Goal: Task Accomplishment & Management: Complete application form

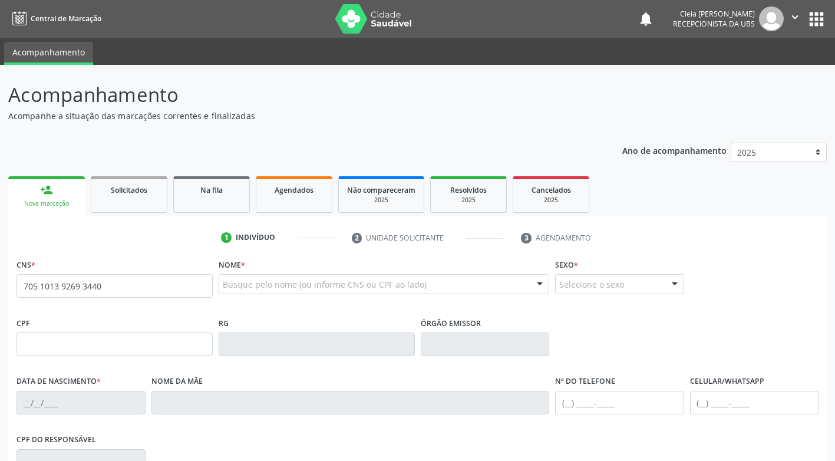
type input "705 1013 9269 3440"
type input "356.450.084-72"
type input "[DATE]"
type input "[PERSON_NAME]"
type input "[PHONE_NUMBER]"
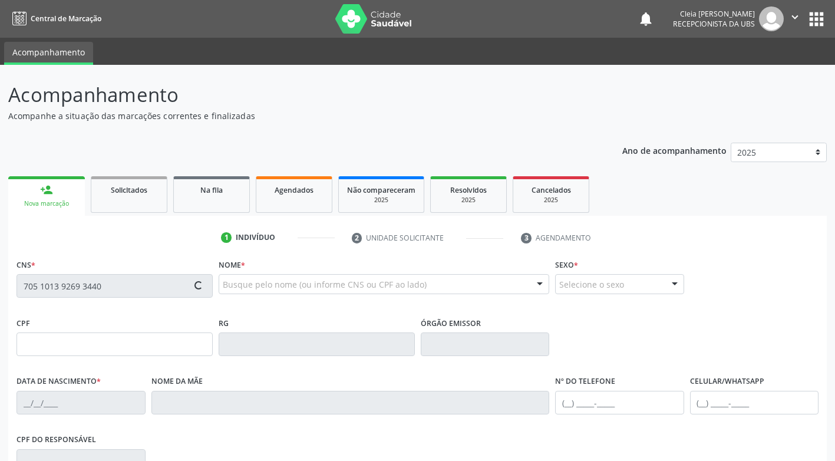
type input "165.746.644-20"
type input "706"
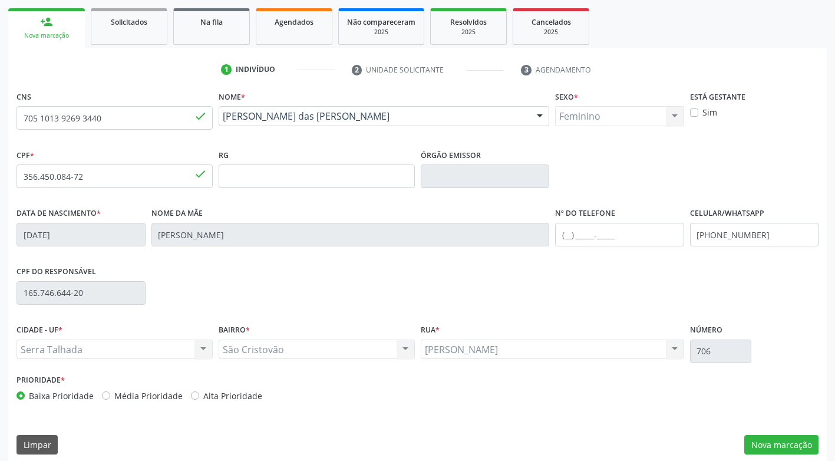
scroll to position [178, 0]
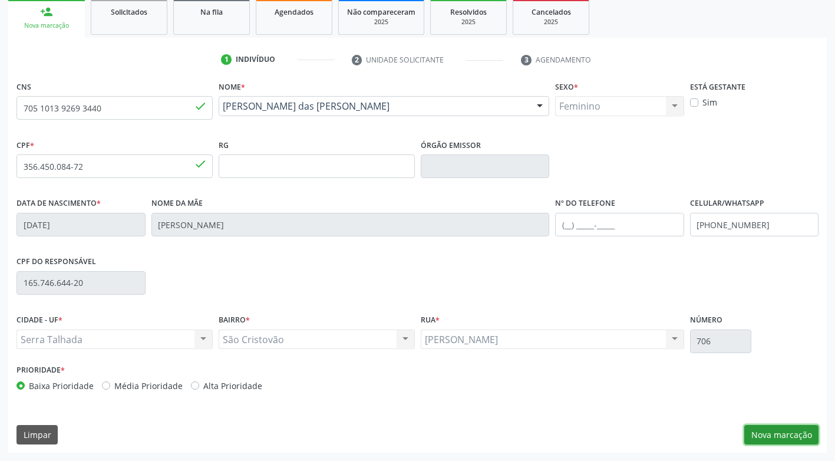
click at [799, 433] on button "Nova marcação" at bounding box center [782, 435] width 74 height 20
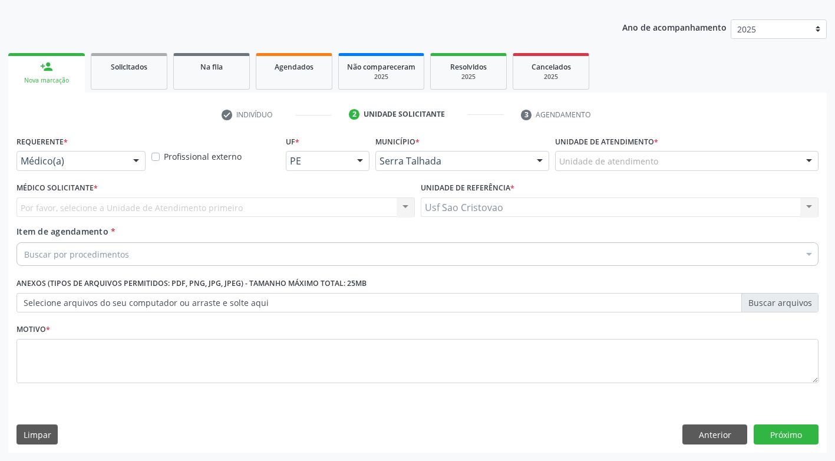
scroll to position [123, 0]
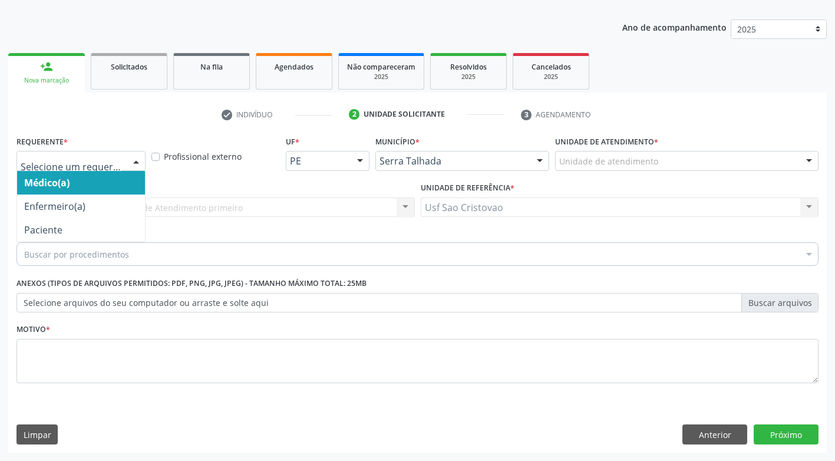
click at [122, 164] on div at bounding box center [81, 161] width 129 height 20
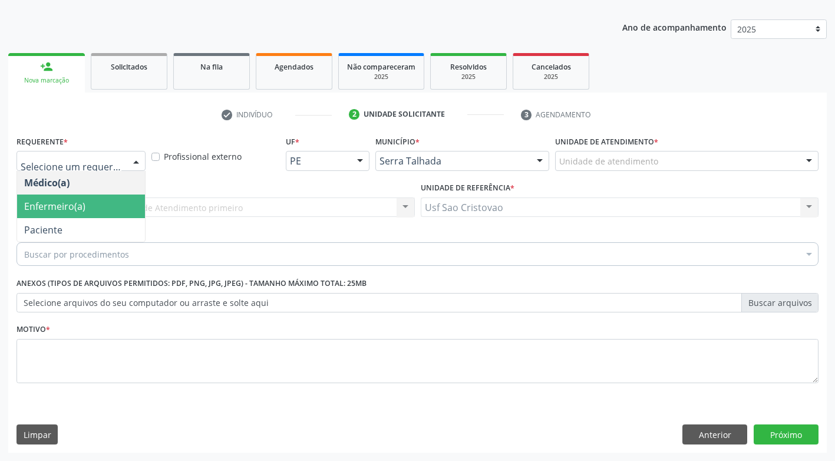
click at [110, 202] on span "Enfermeiro(a)" at bounding box center [81, 207] width 128 height 24
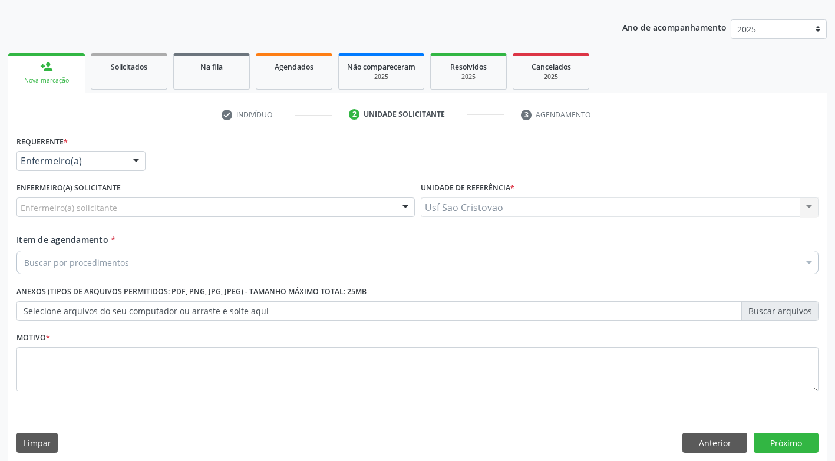
click at [24, 262] on input "Item de agendamento *" at bounding box center [24, 263] width 0 height 24
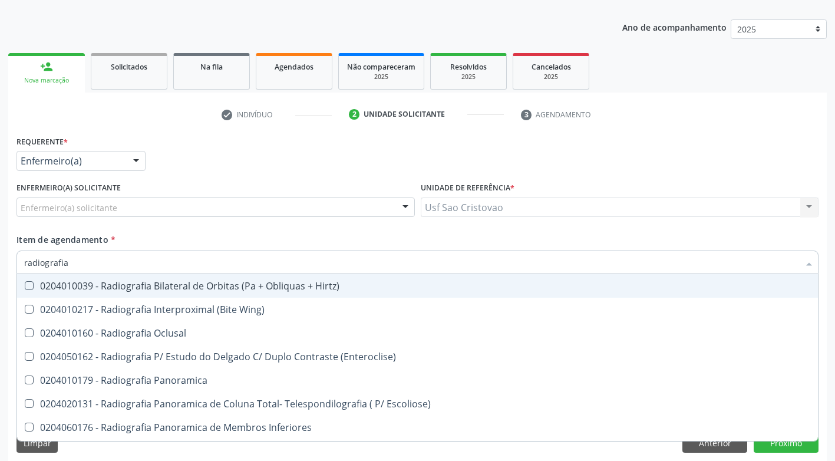
type input "radiografia"
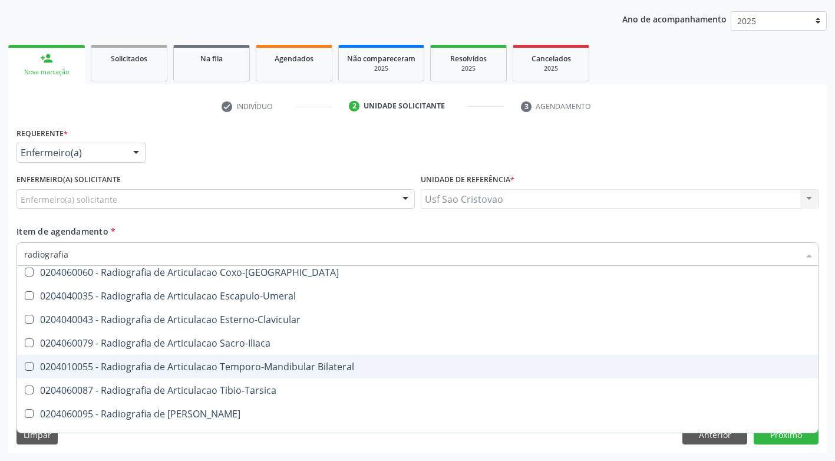
scroll to position [411, 0]
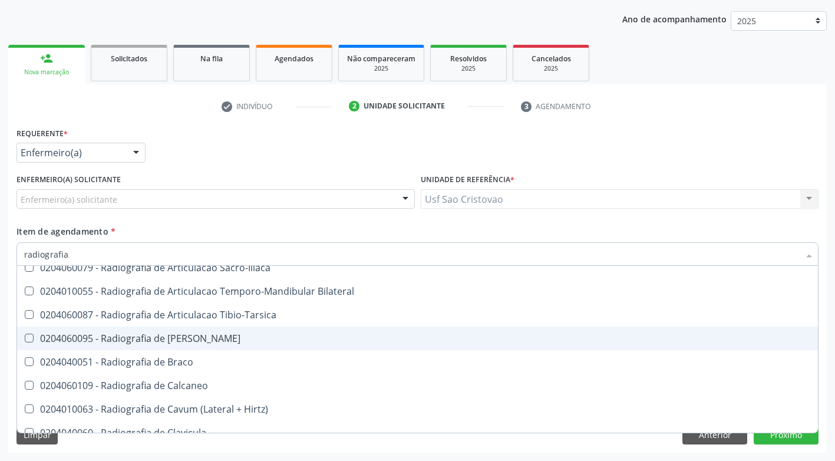
click at [29, 337] on Bacia at bounding box center [29, 338] width 9 height 9
click at [25, 337] on Bacia "checkbox" at bounding box center [21, 338] width 8 height 8
checkbox Bacia "true"
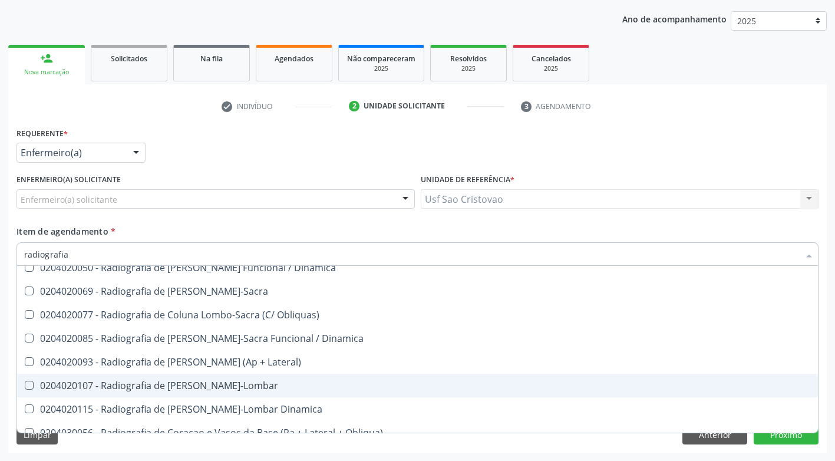
scroll to position [824, 0]
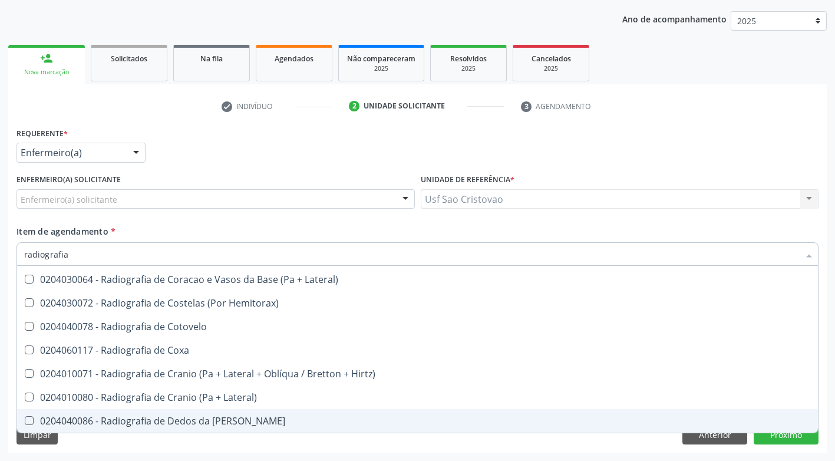
click at [569, 450] on div "Requerente * Enfermeiro(a) Médico(a) Enfermeiro(a) Paciente Nenhum resultado en…" at bounding box center [417, 288] width 819 height 328
checkbox Wing\) "true"
checkbox Bacia "false"
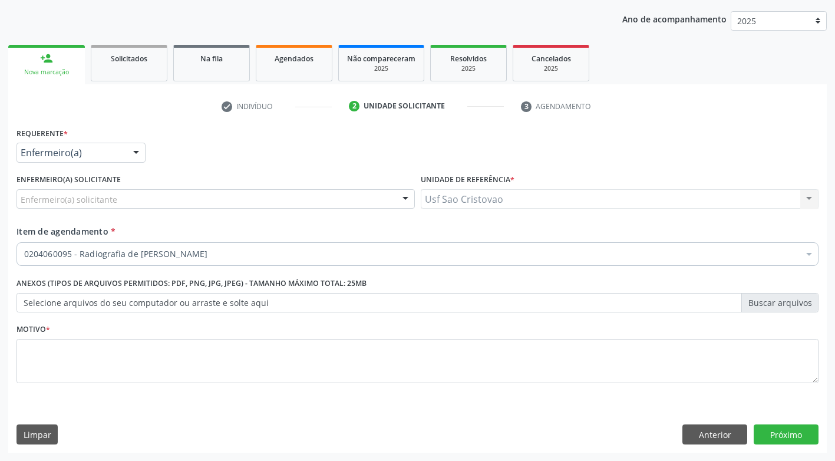
scroll to position [0, 0]
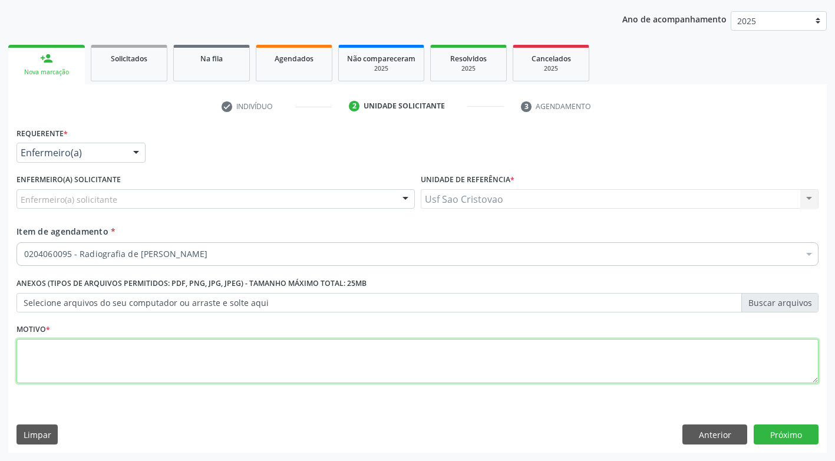
drag, startPoint x: 452, startPoint y: 352, endPoint x: 450, endPoint y: 318, distance: 34.2
click at [451, 345] on textarea at bounding box center [418, 361] width 802 height 45
type textarea "."
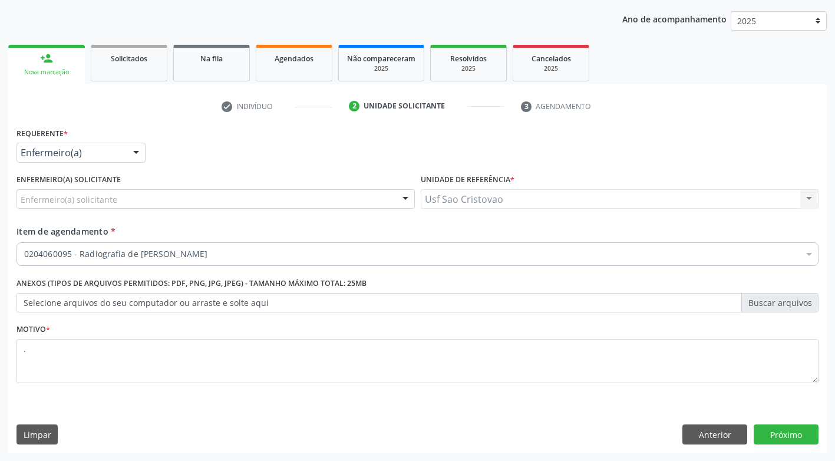
click at [432, 404] on div "Requerente * Enfermeiro(a) Médico(a) Enfermeiro(a) Paciente Nenhum resultado en…" at bounding box center [417, 288] width 819 height 328
click at [785, 437] on button "Próximo" at bounding box center [786, 434] width 65 height 20
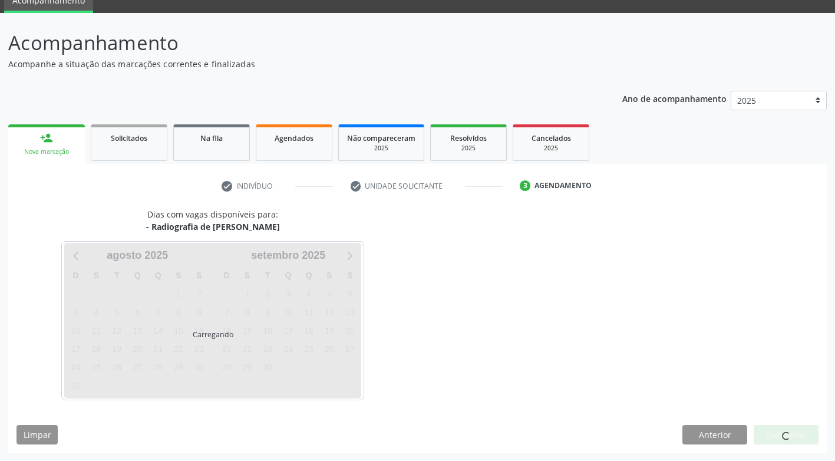
scroll to position [52, 0]
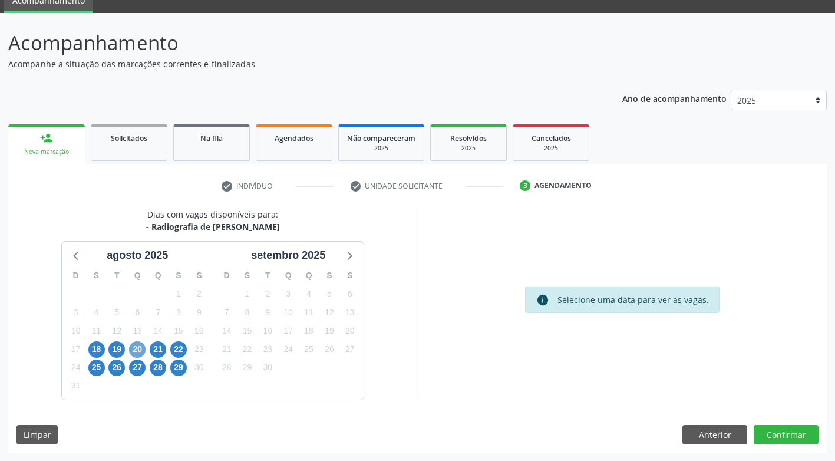
click at [136, 354] on span "20" at bounding box center [137, 349] width 17 height 17
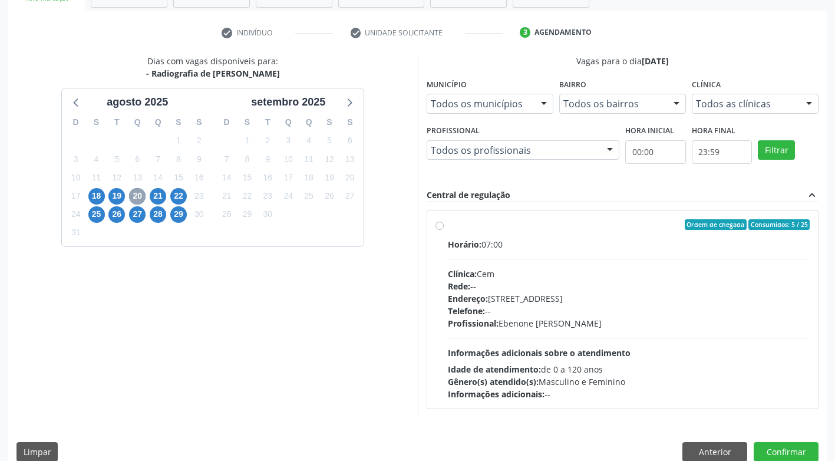
scroll to position [222, 0]
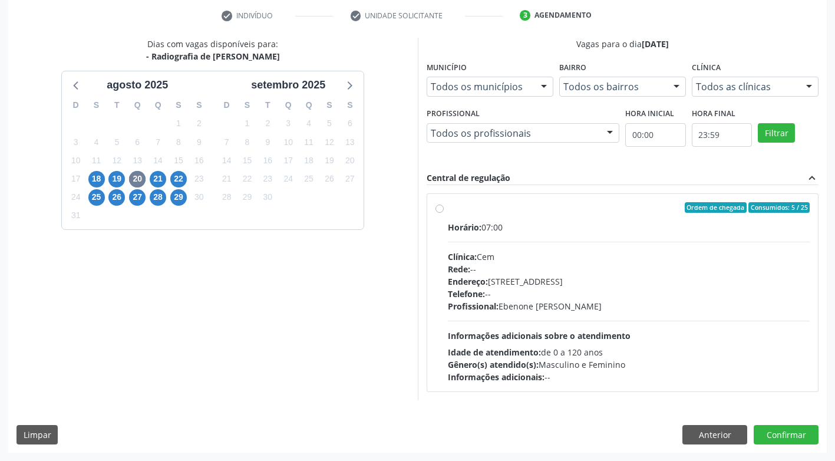
click at [448, 208] on label "Ordem de chegada Consumidos: 5 / 25 Horário: 07:00 Clínica: Cem Rede: -- Endere…" at bounding box center [629, 292] width 363 height 181
click at [437, 208] on input "Ordem de chegada Consumidos: 5 / 25 Horário: 07:00 Clínica: Cem Rede: -- Endere…" at bounding box center [440, 207] width 8 height 11
radio input "true"
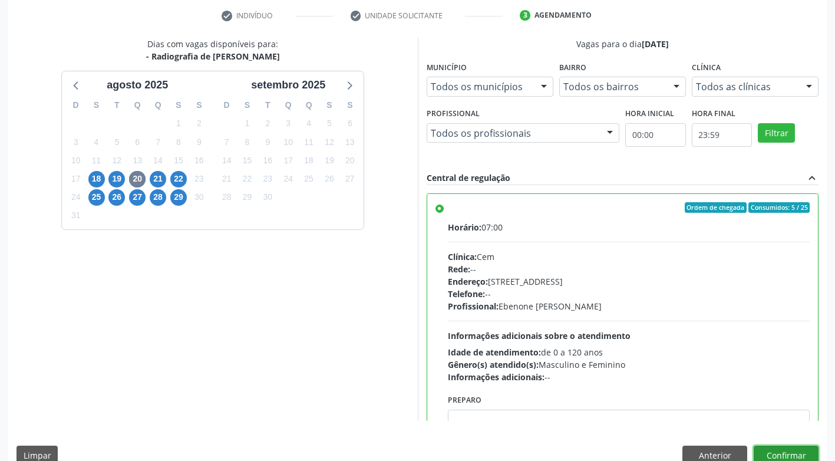
click at [769, 452] on button "Confirmar" at bounding box center [786, 456] width 65 height 20
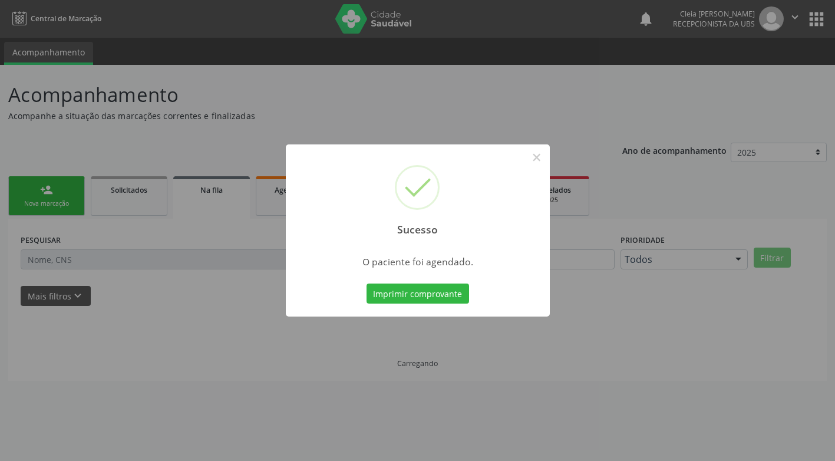
scroll to position [0, 0]
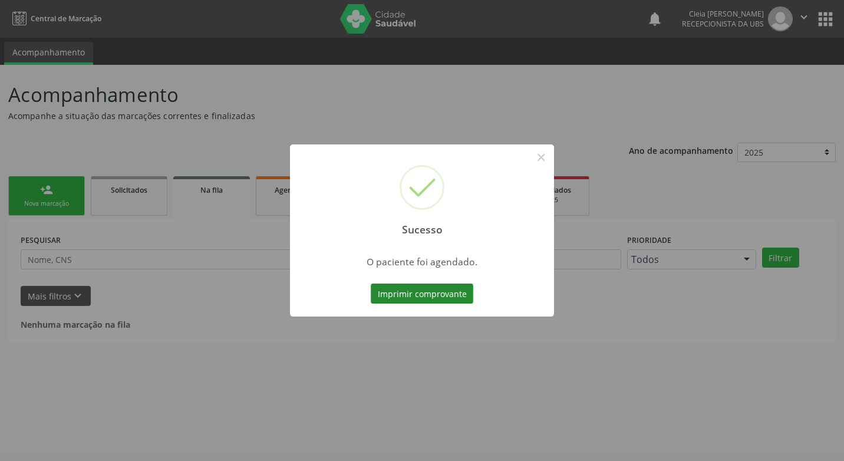
click at [418, 297] on button "Imprimir comprovante" at bounding box center [422, 294] width 103 height 20
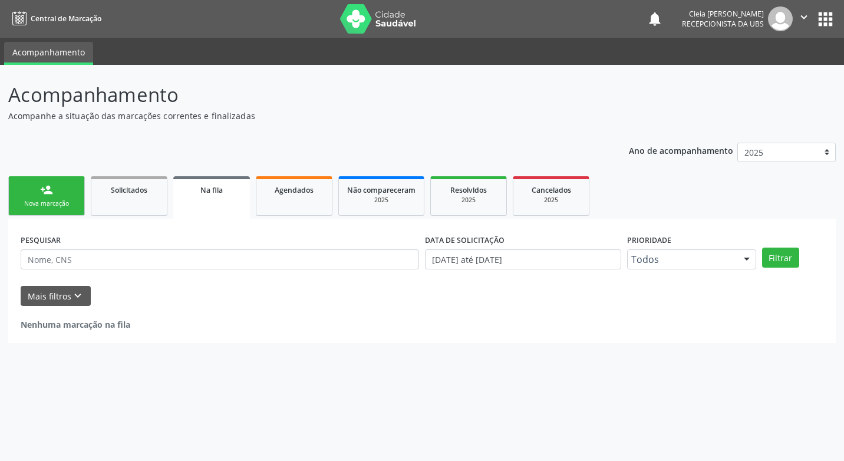
click at [48, 203] on div "Nova marcação" at bounding box center [46, 203] width 59 height 9
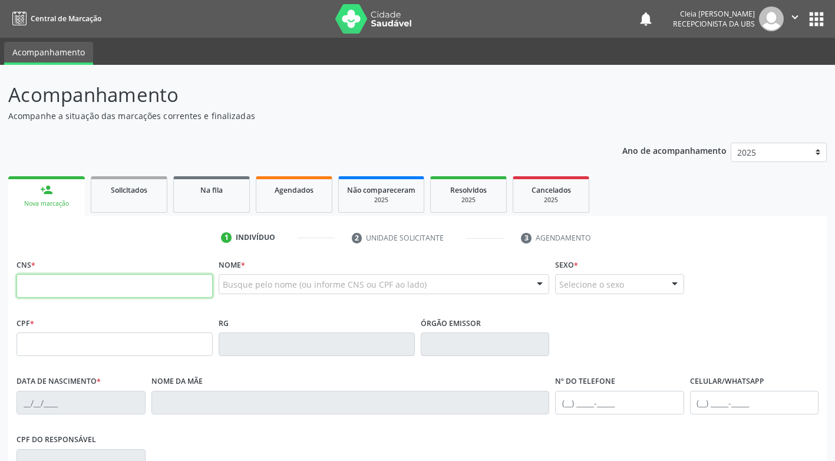
click at [94, 281] on input "text" at bounding box center [115, 286] width 196 height 24
type input "700 6054 8487 4660"
type input "037.354.594-04"
type input "[DATE]"
type input "[PERSON_NAME]"
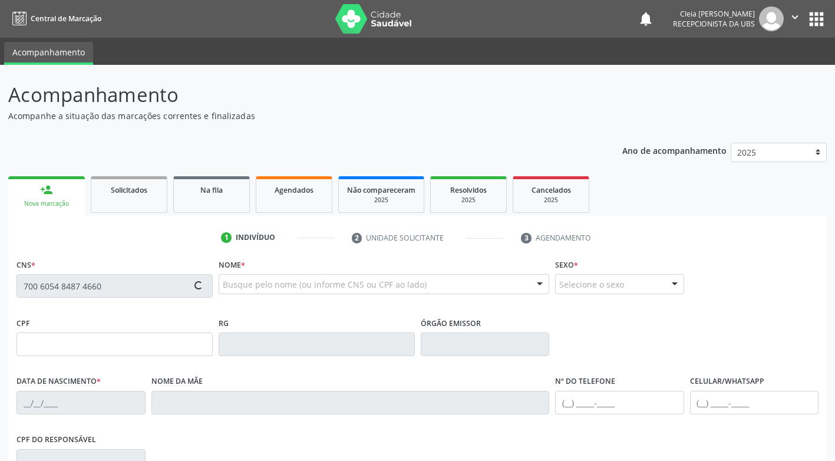
type input "[PHONE_NUMBER]"
type input "194"
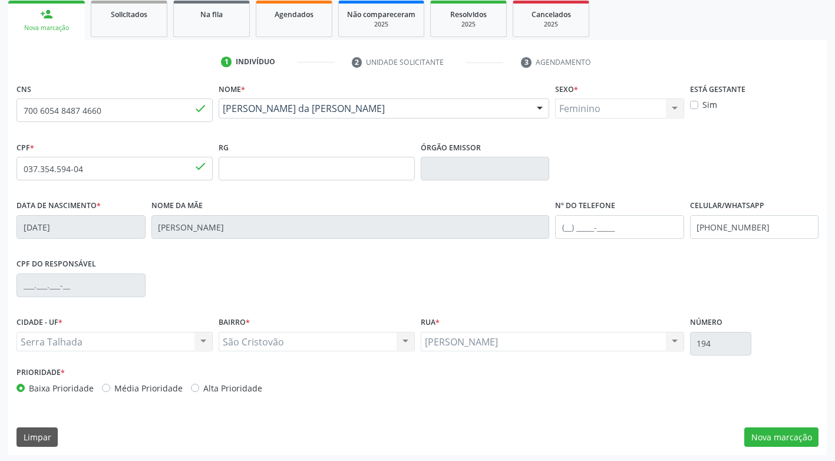
scroll to position [178, 0]
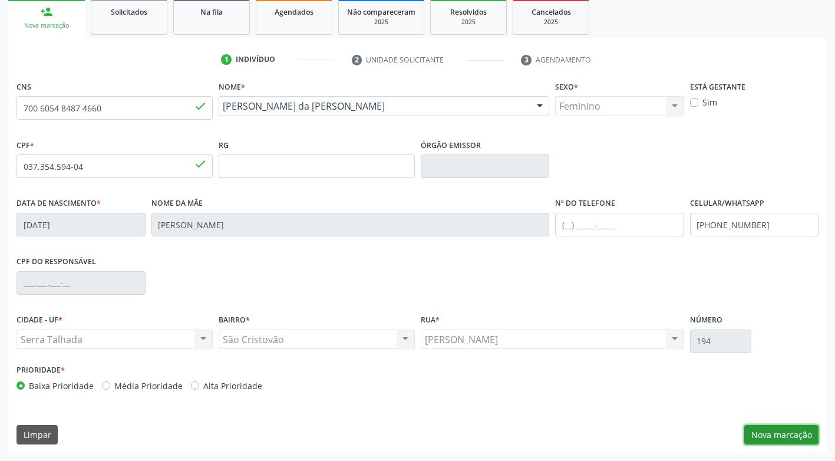
click at [768, 435] on button "Nova marcação" at bounding box center [782, 435] width 74 height 20
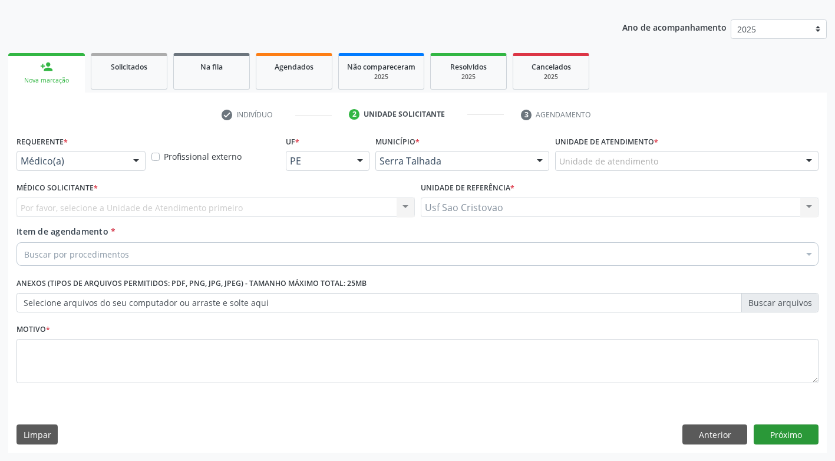
scroll to position [123, 0]
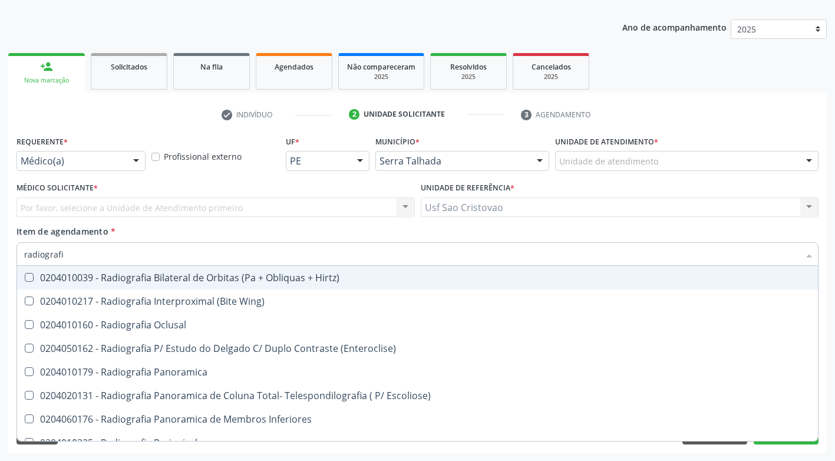
type input "radiografia"
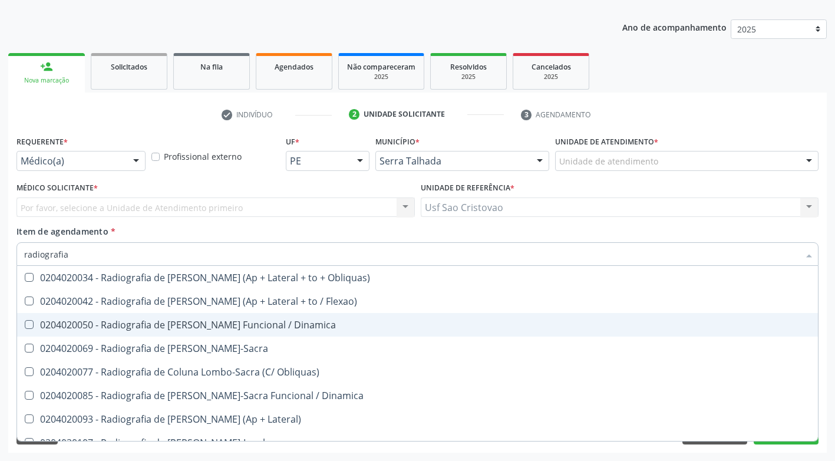
scroll to position [531, 0]
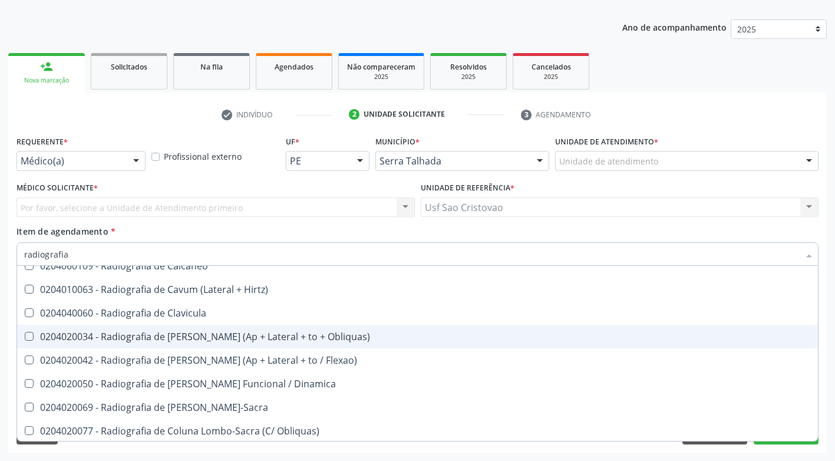
click at [29, 337] on Obliquas\) at bounding box center [29, 336] width 9 height 9
click at [25, 337] on Obliquas\) "checkbox" at bounding box center [21, 337] width 8 height 8
checkbox Obliquas\) "true"
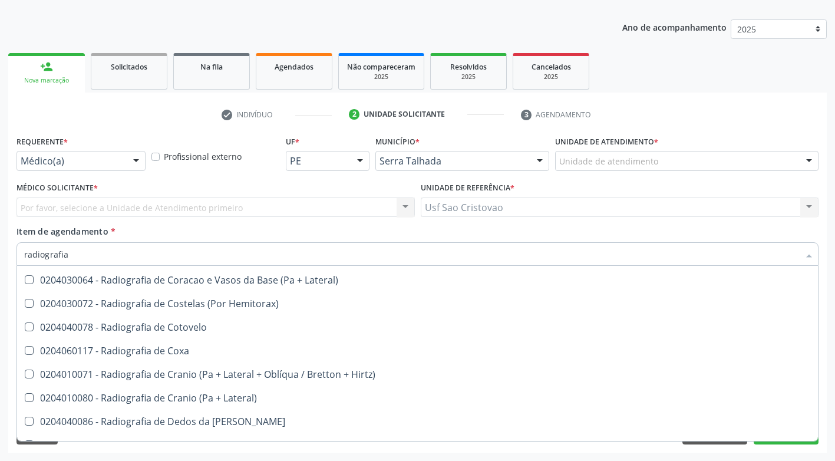
scroll to position [1002, 0]
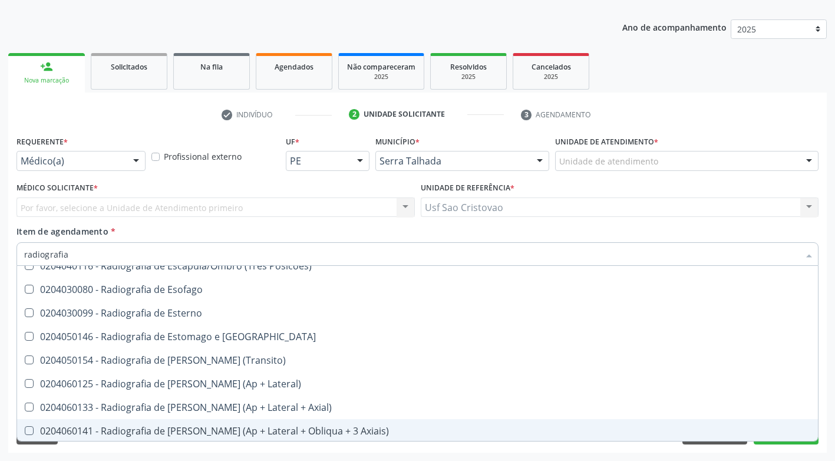
click at [548, 451] on div "Requerente * Médico(a) Médico(a) Enfermeiro(a) Paciente Nenhum resultado encont…" at bounding box center [417, 293] width 819 height 320
checkbox Wing\) "true"
checkbox Obliquas\) "false"
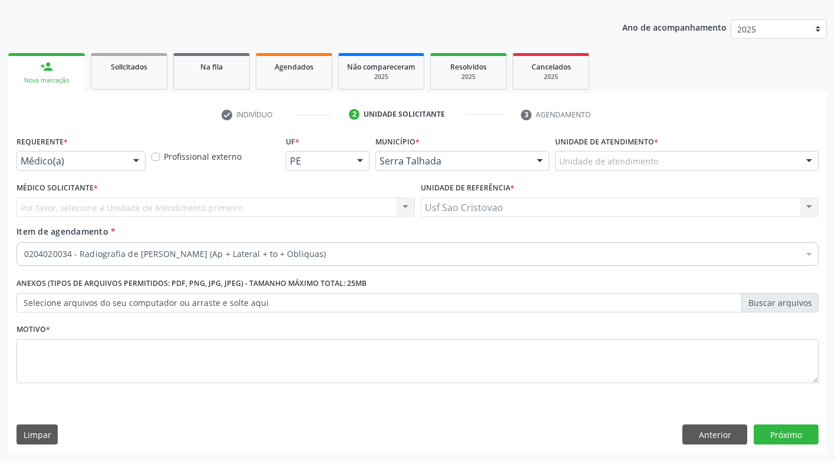
scroll to position [0, 0]
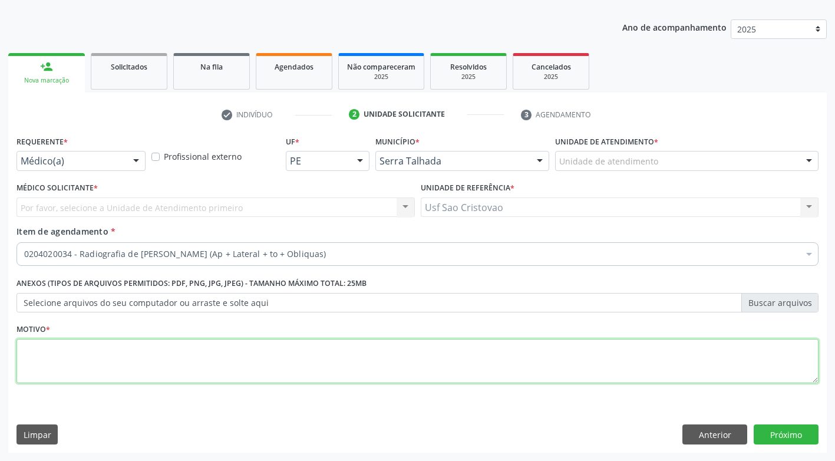
click at [271, 362] on textarea at bounding box center [418, 361] width 802 height 45
type textarea "."
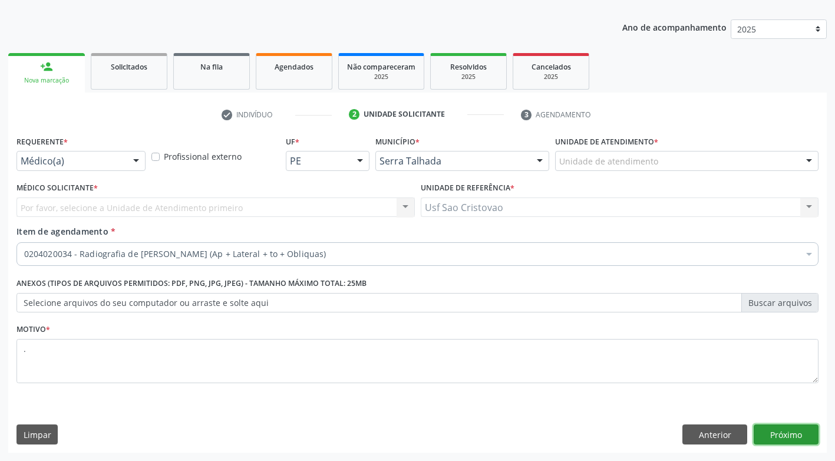
click at [792, 439] on button "Próximo" at bounding box center [786, 434] width 65 height 20
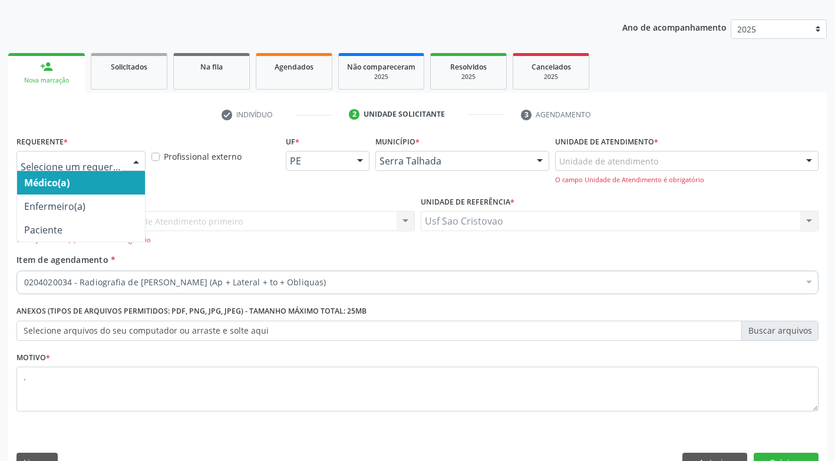
click at [133, 164] on div at bounding box center [136, 162] width 18 height 20
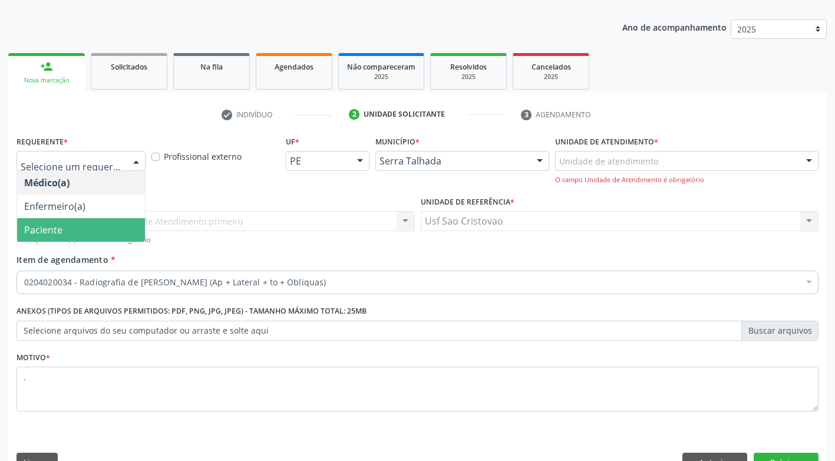
click at [126, 236] on span "Paciente" at bounding box center [81, 230] width 128 height 24
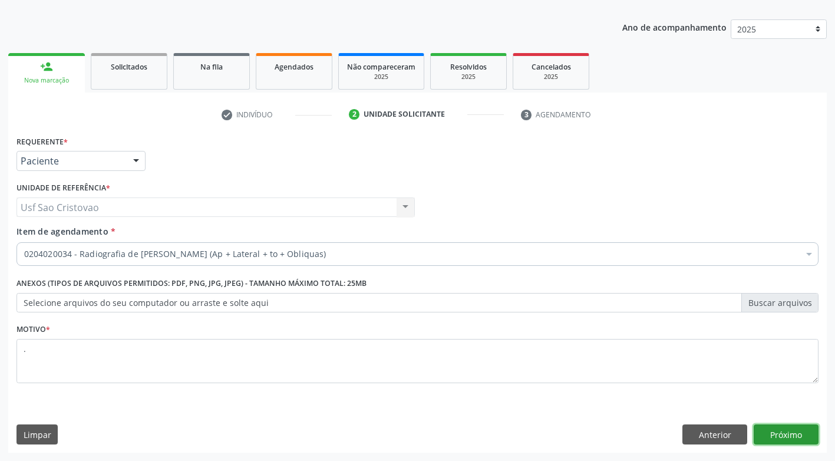
click at [794, 438] on button "Próximo" at bounding box center [786, 434] width 65 height 20
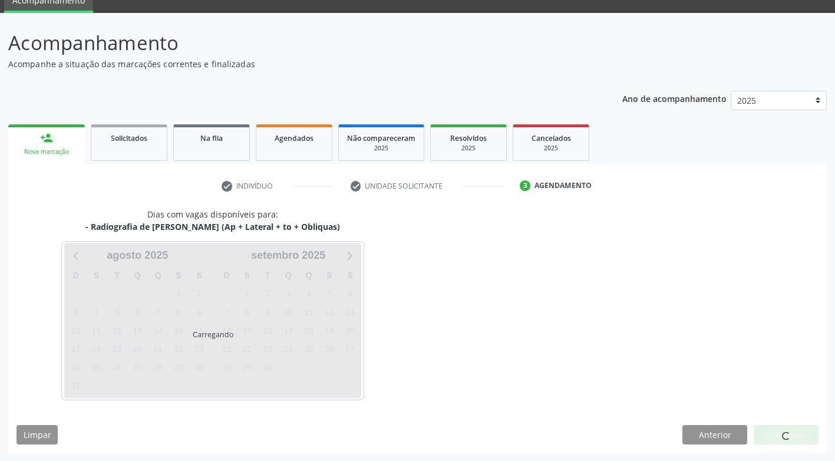
scroll to position [52, 0]
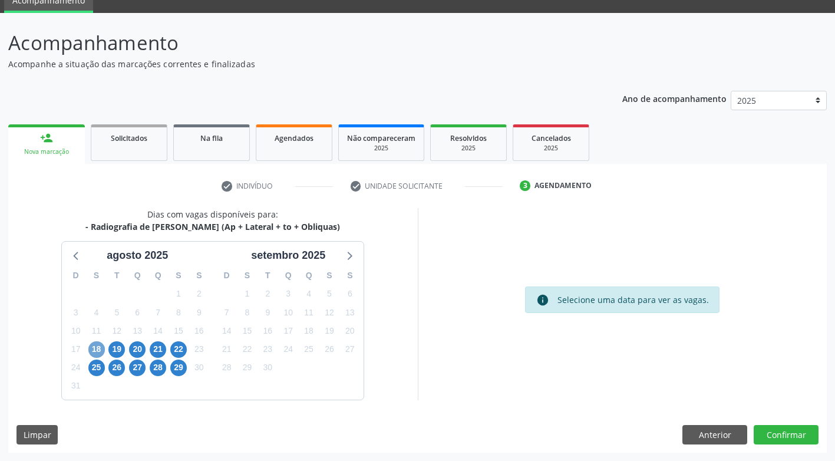
click at [100, 350] on span "18" at bounding box center [96, 349] width 17 height 17
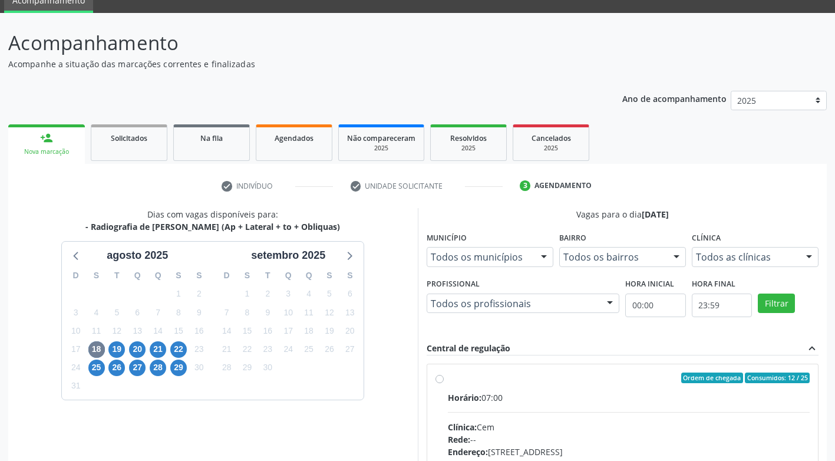
click at [448, 381] on label "Ordem de chegada Consumidos: 12 / 25 Horário: 07:00 Clínica: Cem Rede: -- Ender…" at bounding box center [629, 463] width 363 height 181
click at [443, 381] on input "Ordem de chegada Consumidos: 12 / 25 Horário: 07:00 Clínica: Cem Rede: -- Ender…" at bounding box center [440, 378] width 8 height 11
radio input "true"
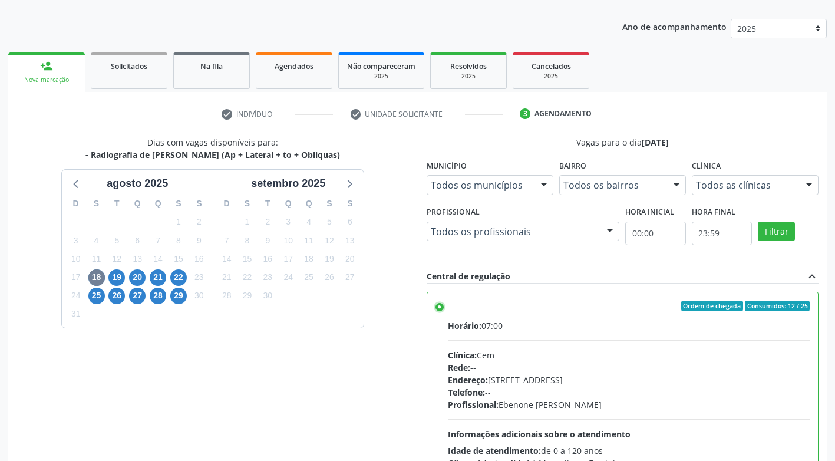
scroll to position [243, 0]
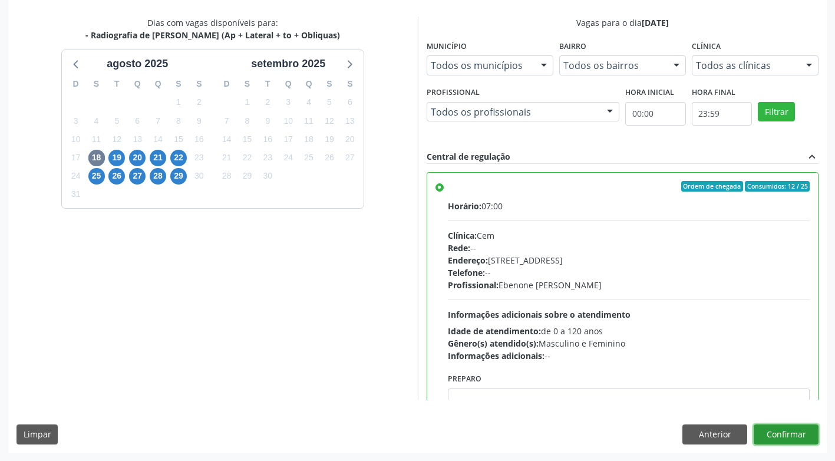
click at [805, 433] on button "Confirmar" at bounding box center [786, 434] width 65 height 20
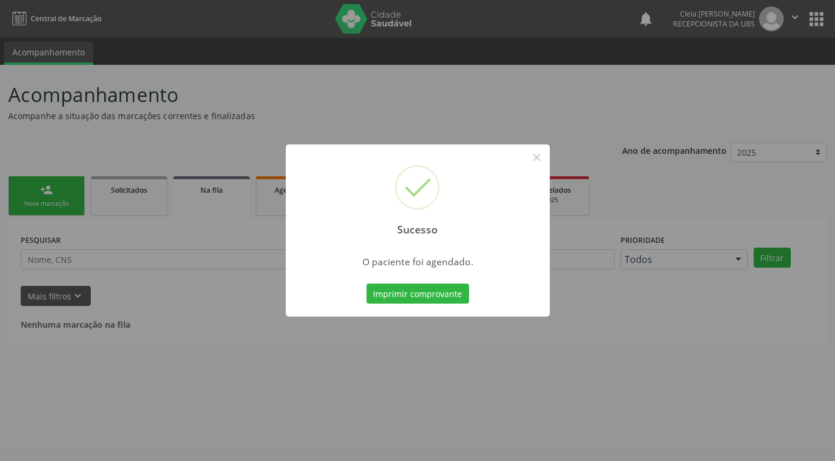
scroll to position [0, 0]
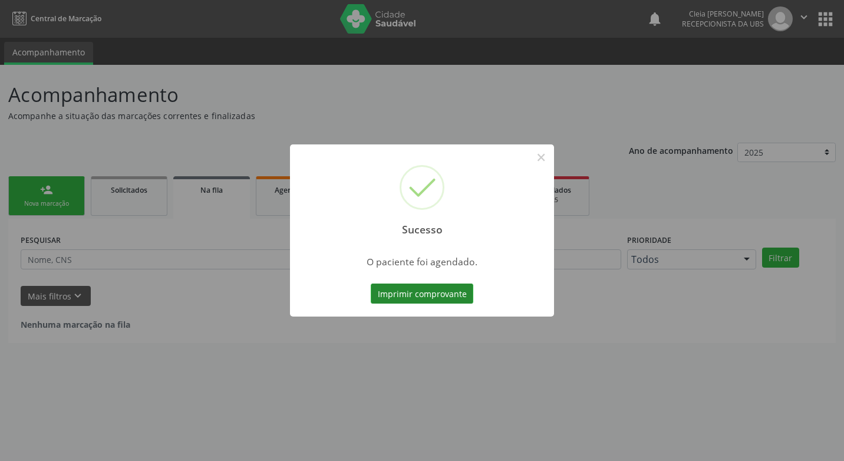
click at [453, 295] on button "Imprimir comprovante" at bounding box center [422, 294] width 103 height 20
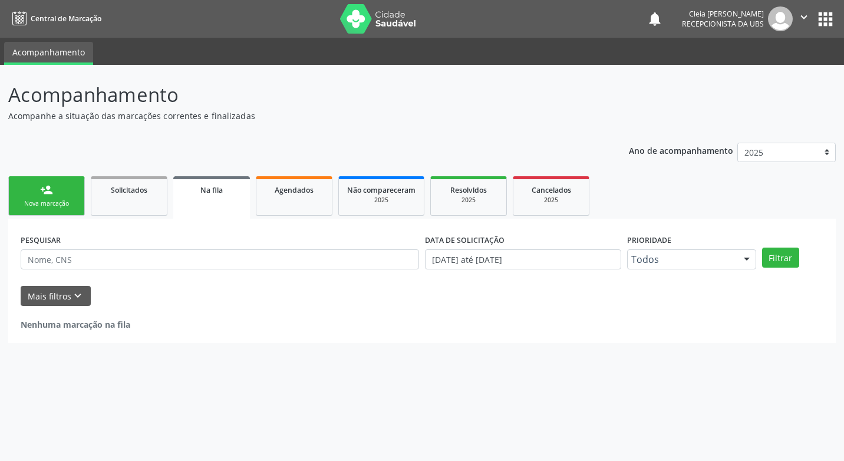
click at [56, 196] on link "person_add Nova marcação" at bounding box center [46, 196] width 77 height 40
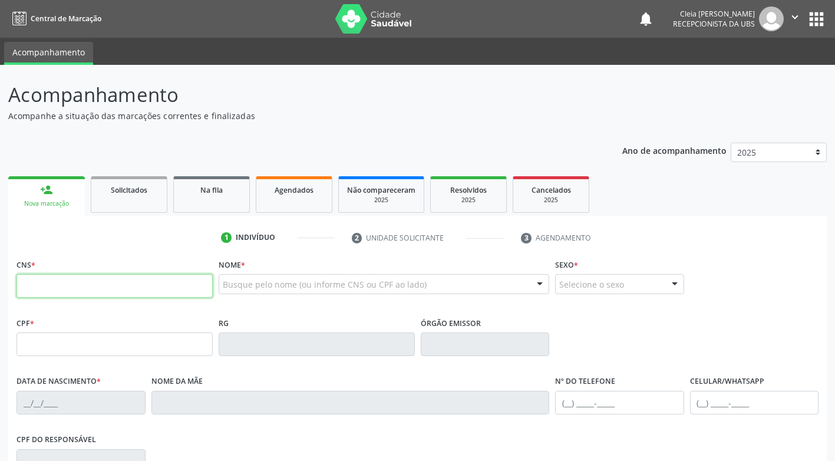
click at [117, 291] on input "text" at bounding box center [115, 286] width 196 height 24
type input "898 0034 1338 3959"
type input "934.476.043-87"
type input "[DATE]"
type input "[PERSON_NAME]"
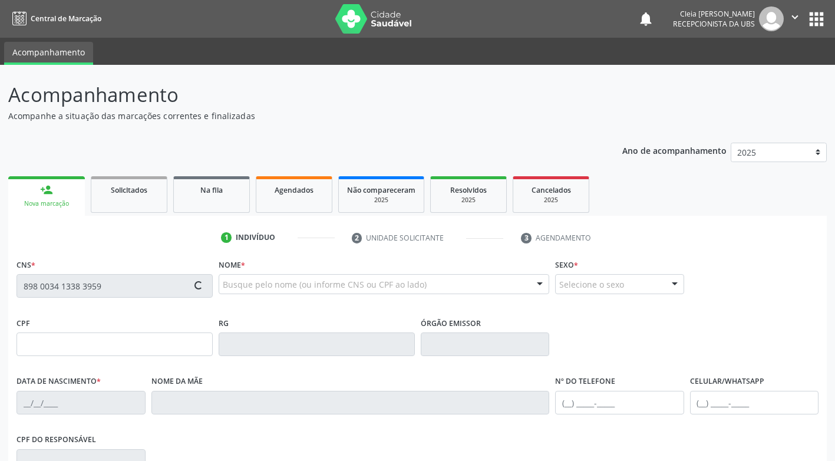
type input "[PHONE_NUMBER]"
type input "131.793.004-50"
type input "75"
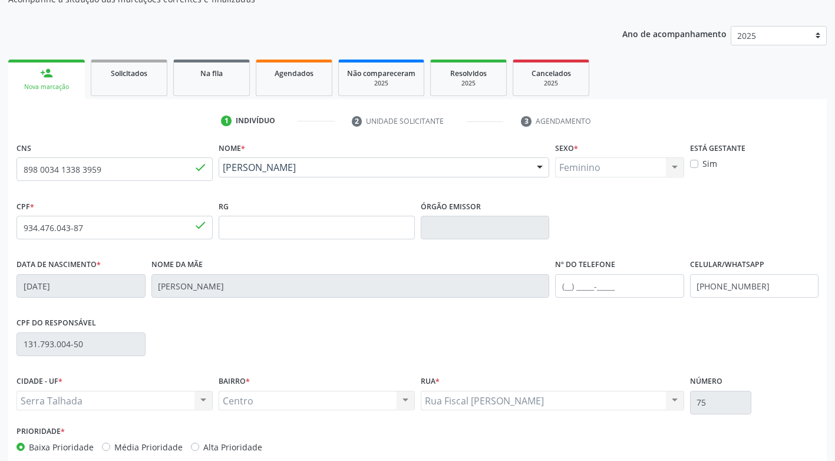
scroll to position [177, 0]
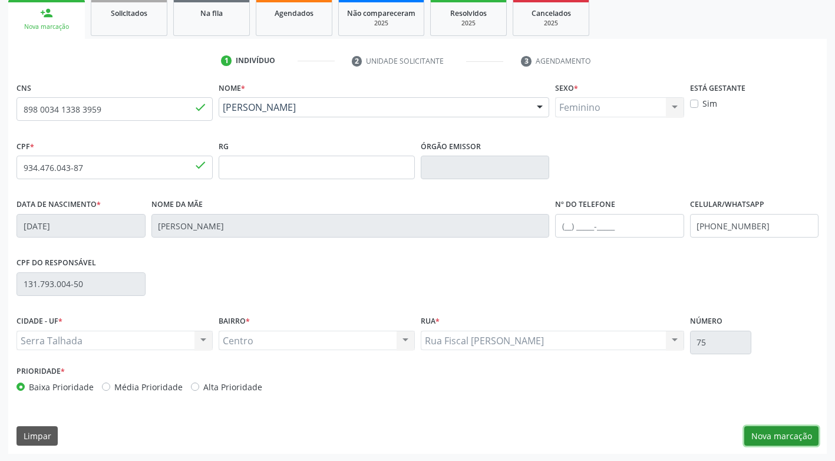
click at [775, 433] on button "Nova marcação" at bounding box center [782, 436] width 74 height 20
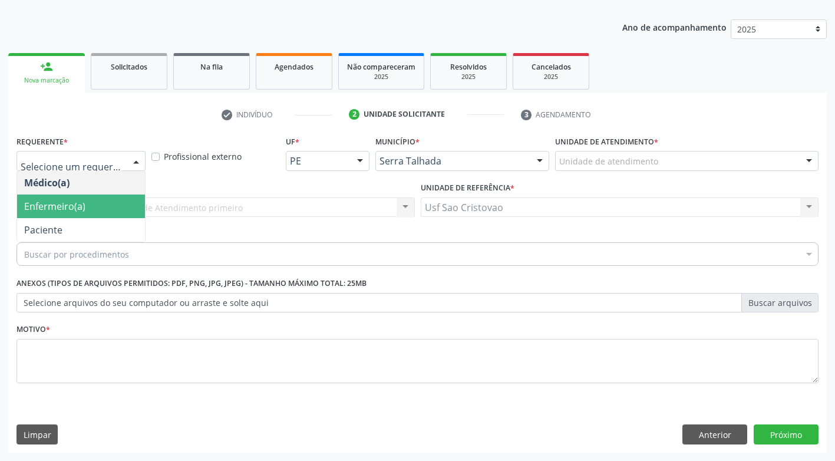
click at [108, 204] on span "Enfermeiro(a)" at bounding box center [81, 207] width 128 height 24
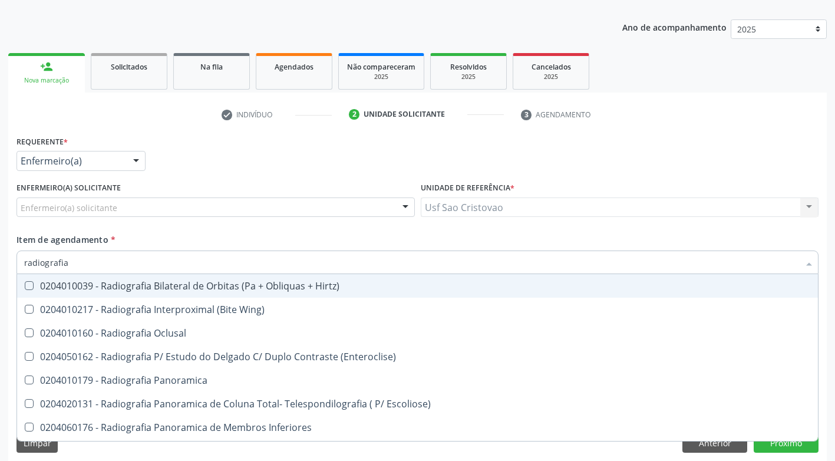
type input "radiografia"
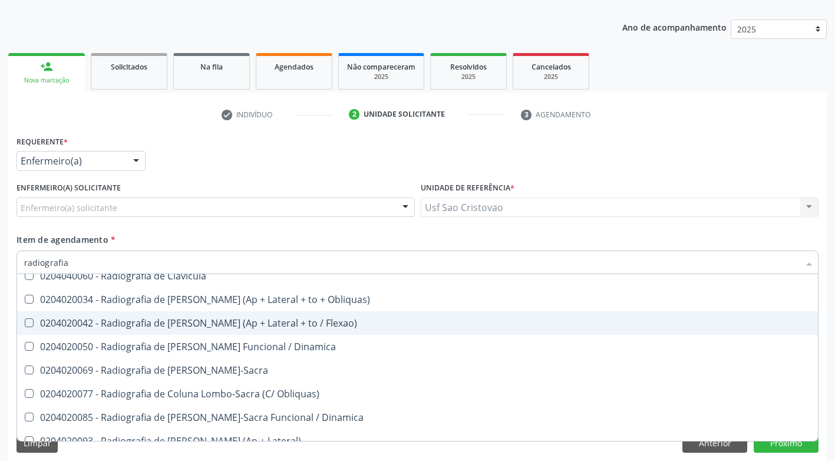
scroll to position [590, 0]
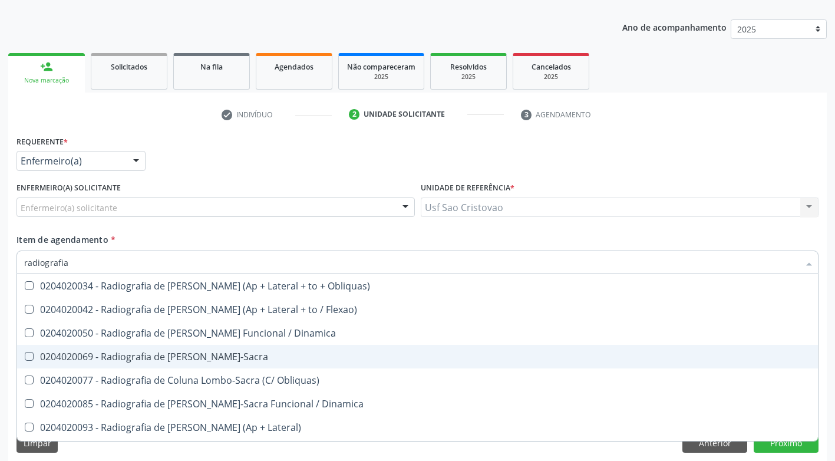
click at [32, 357] on Lombo-Sacra at bounding box center [29, 356] width 9 height 9
click at [25, 357] on Lombo-Sacra "checkbox" at bounding box center [21, 357] width 8 height 8
checkbox Lombo-Sacra "true"
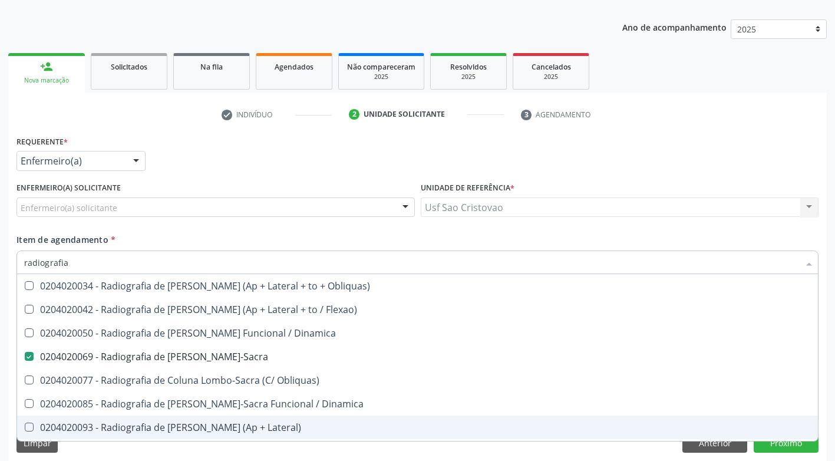
type input "radiografia"
click at [157, 451] on div "Limpar Anterior Próximo" at bounding box center [418, 443] width 802 height 20
checkbox Wing\) "true"
checkbox Lombo-Sacra "false"
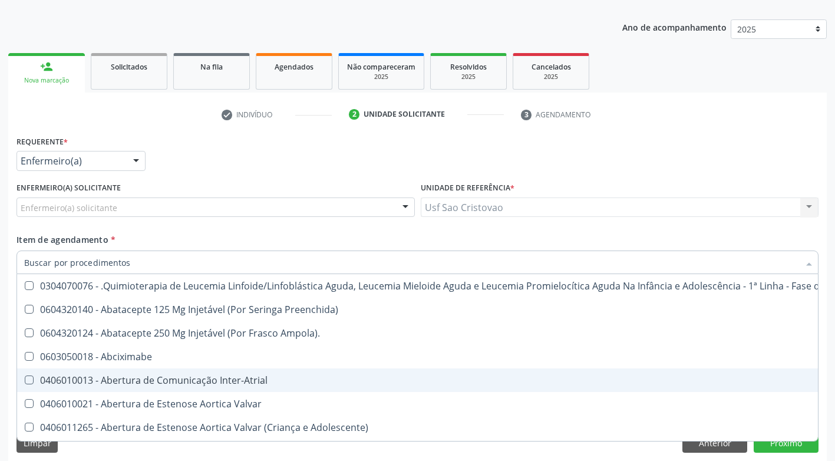
scroll to position [0, 0]
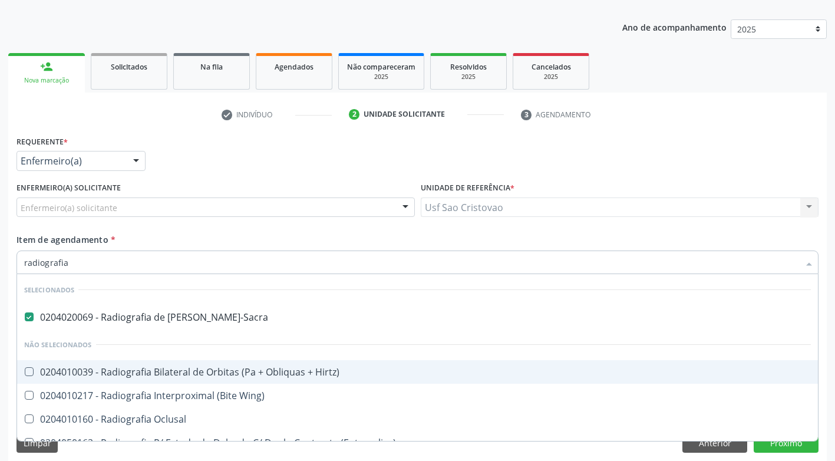
type input "radiografia"
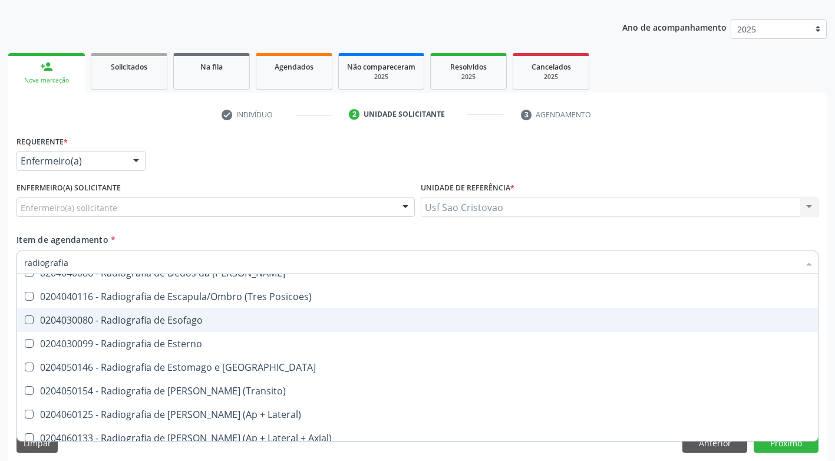
scroll to position [1061, 0]
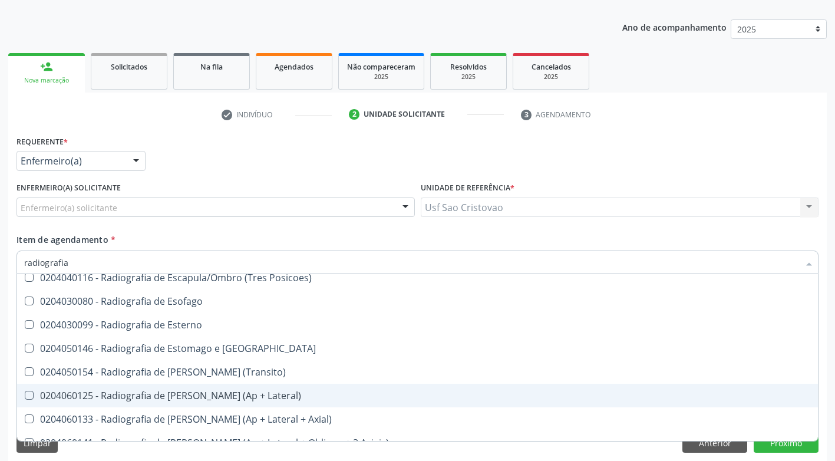
click at [243, 400] on div "0204060125 - Radiografia de [PERSON_NAME] (Ap + Lateral)" at bounding box center [417, 395] width 787 height 9
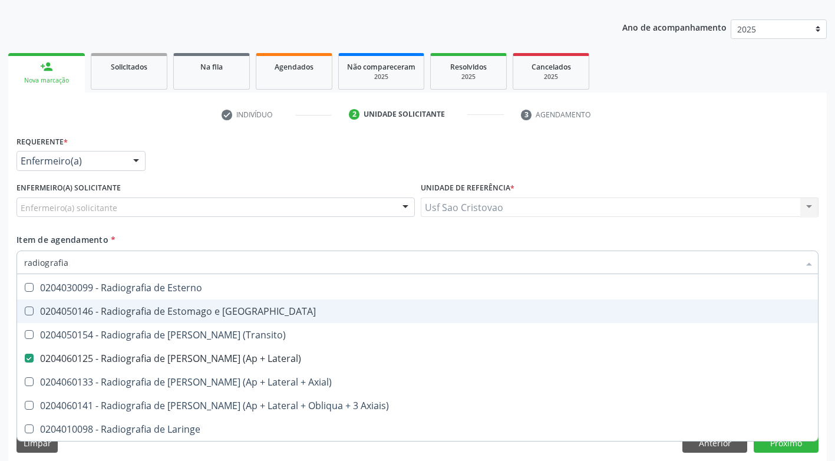
scroll to position [1238, 0]
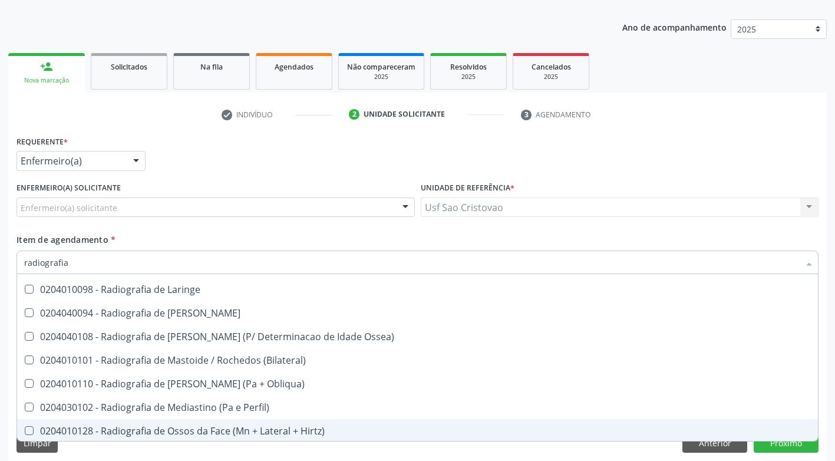
click at [638, 455] on div "Requerente * Enfermeiro(a) Médico(a) Enfermeiro(a) Paciente Nenhum resultado en…" at bounding box center [417, 297] width 819 height 328
checkbox Lateral\) "false"
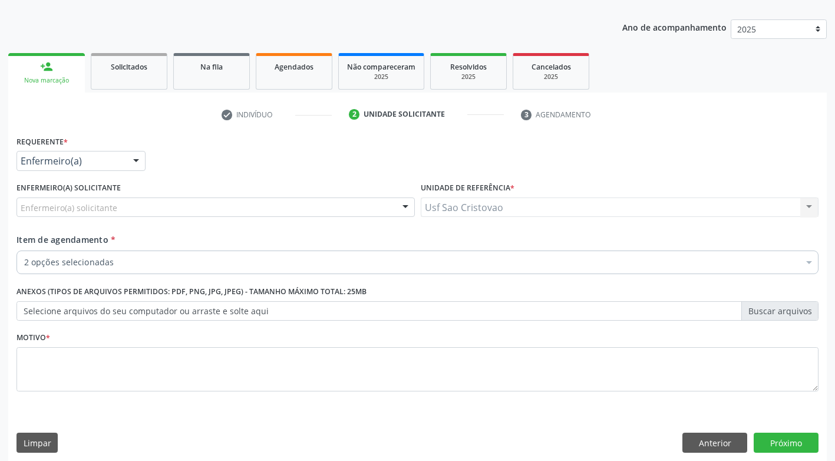
scroll to position [0, 0]
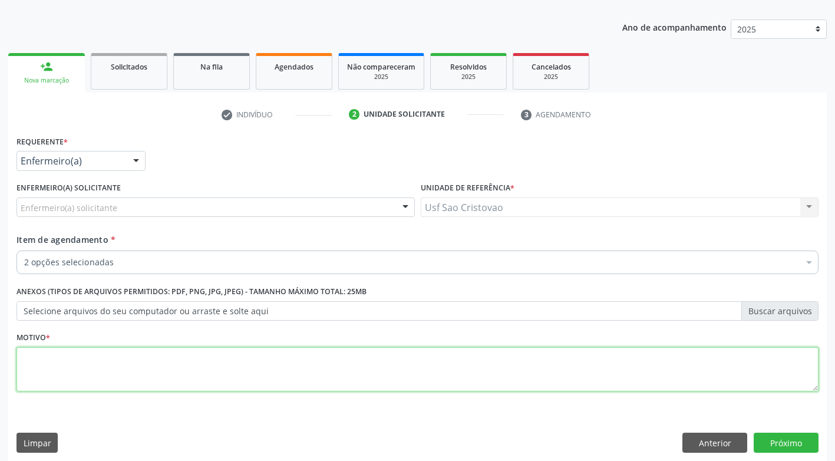
click at [277, 375] on textarea at bounding box center [418, 369] width 802 height 45
type textarea "."
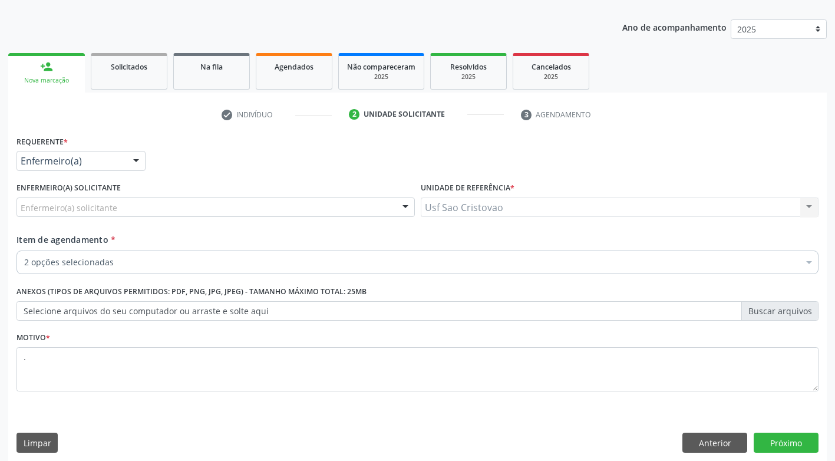
click at [376, 422] on div "Requerente * Enfermeiro(a) Médico(a) Enfermeiro(a) Paciente Nenhum resultado en…" at bounding box center [417, 297] width 819 height 328
click at [788, 443] on button "Próximo" at bounding box center [786, 443] width 65 height 20
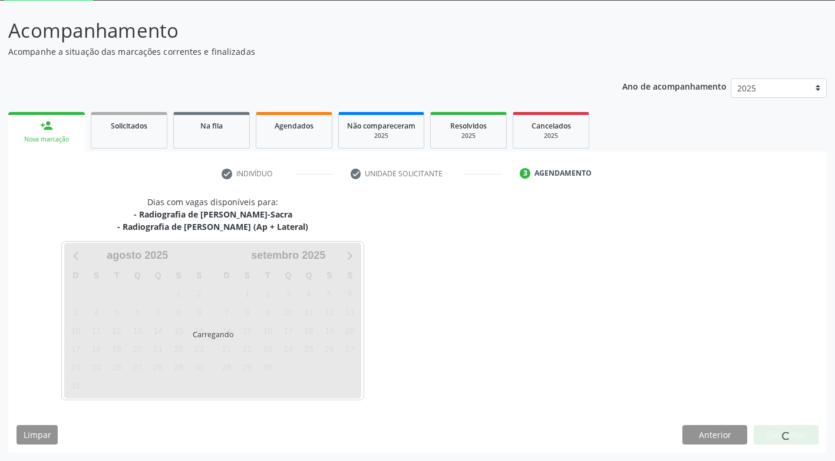
scroll to position [64, 0]
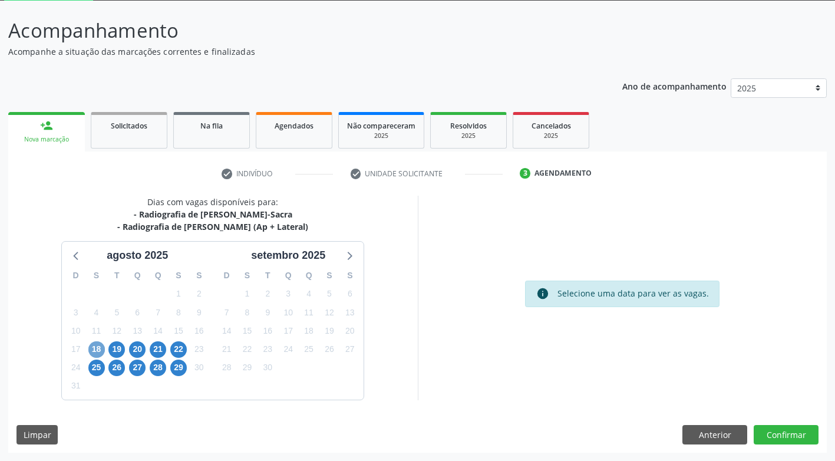
click at [96, 345] on span "18" at bounding box center [96, 349] width 17 height 17
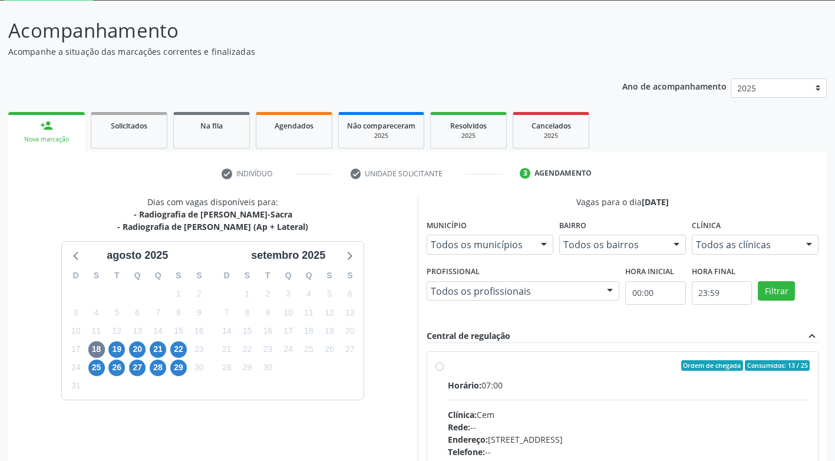
click at [448, 366] on label "Ordem de chegada Consumidos: 13 / 25 Horário: 07:00 Clínica: Cem Rede: -- Ender…" at bounding box center [629, 450] width 363 height 181
click at [440, 366] on input "Ordem de chegada Consumidos: 13 / 25 Horário: 07:00 Clínica: Cem Rede: -- Ender…" at bounding box center [440, 365] width 8 height 11
radio input "true"
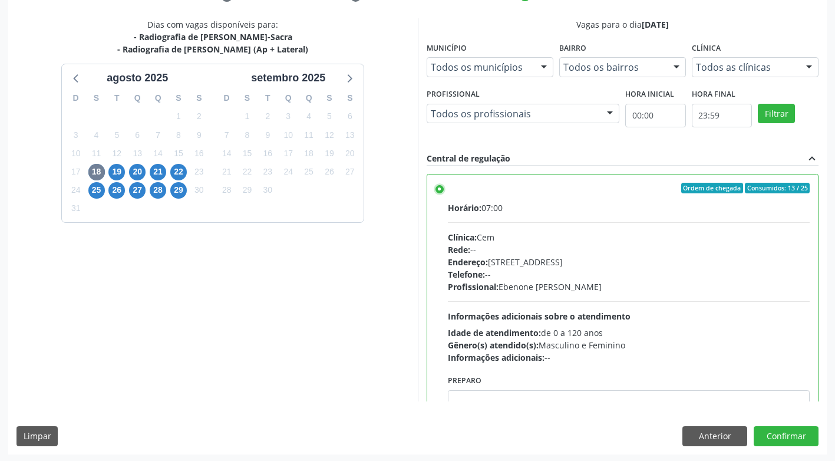
scroll to position [243, 0]
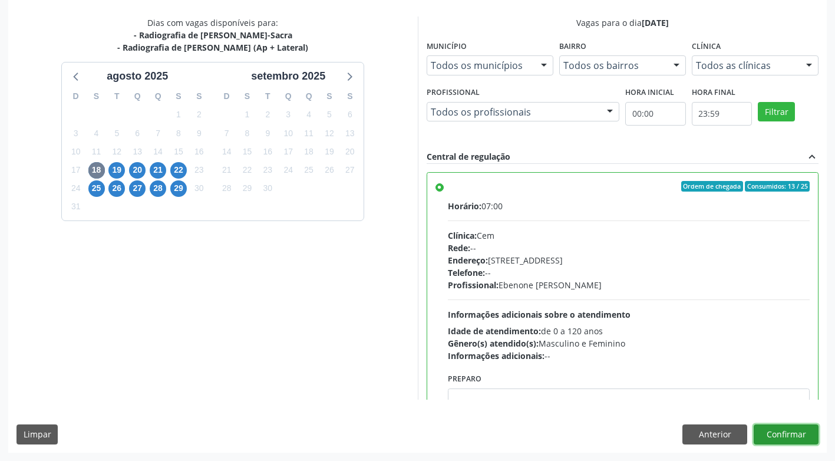
click at [783, 436] on button "Confirmar" at bounding box center [786, 434] width 65 height 20
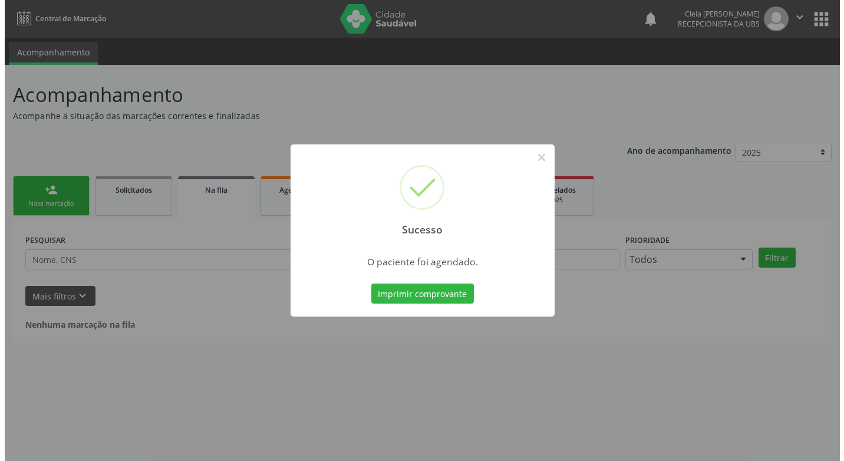
scroll to position [0, 0]
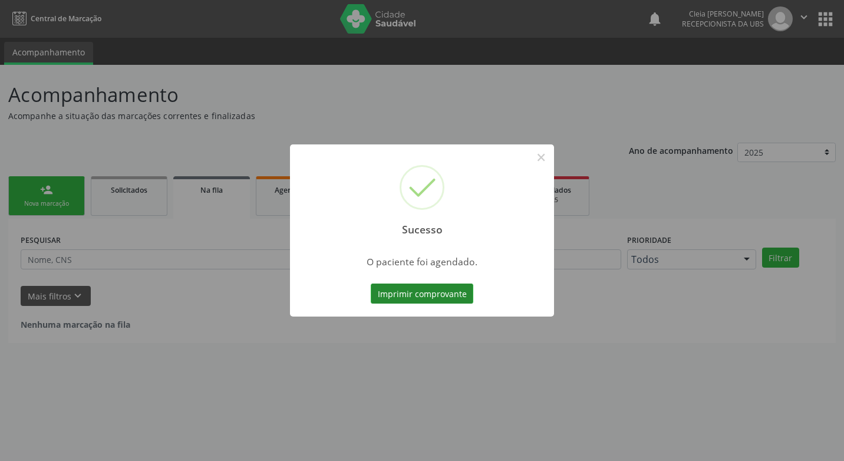
click at [400, 294] on button "Imprimir comprovante" at bounding box center [422, 294] width 103 height 20
